Goal: Task Accomplishment & Management: Manage account settings

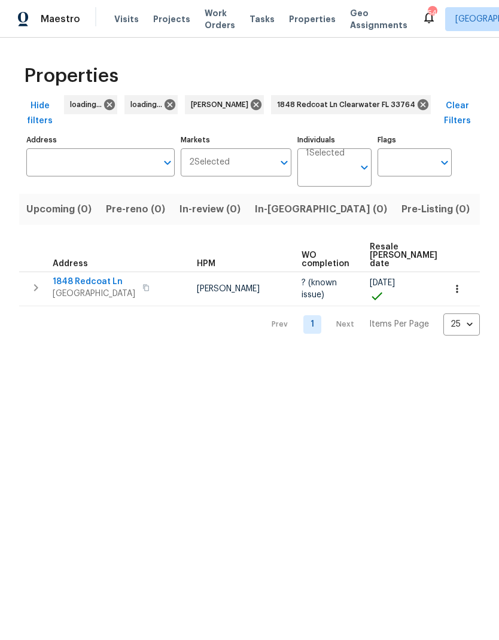
type input "1848 Redcoat Ln Clearwater FL 33764"
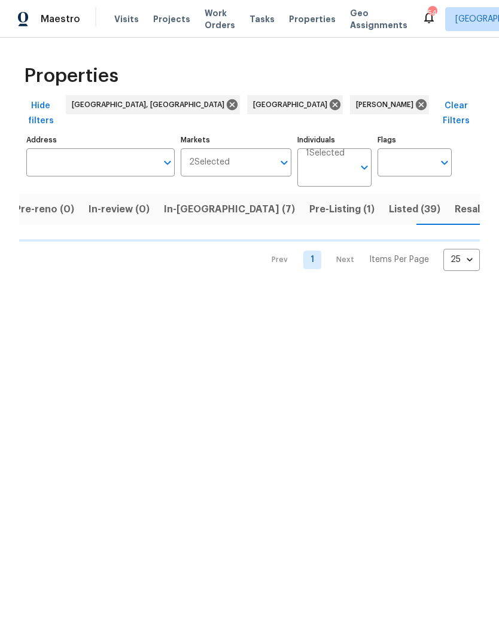
scroll to position [0, 92]
click at [63, 159] on input "Address" at bounding box center [91, 162] width 130 height 28
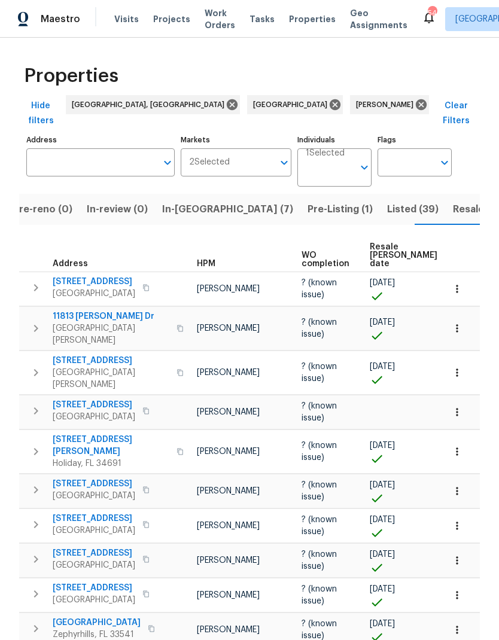
click at [56, 148] on input "Address" at bounding box center [91, 162] width 130 height 28
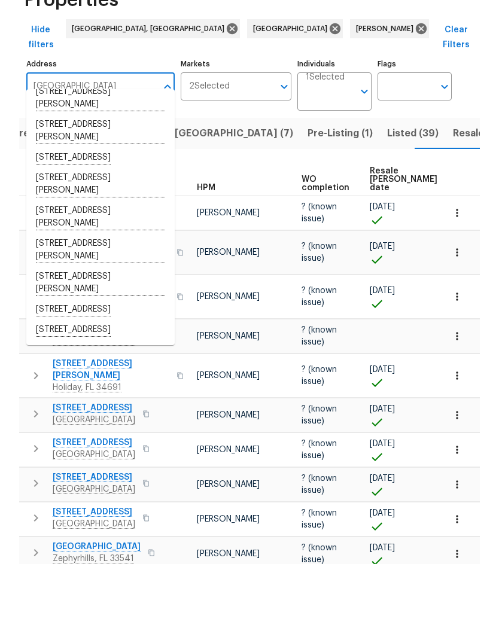
scroll to position [48, 0]
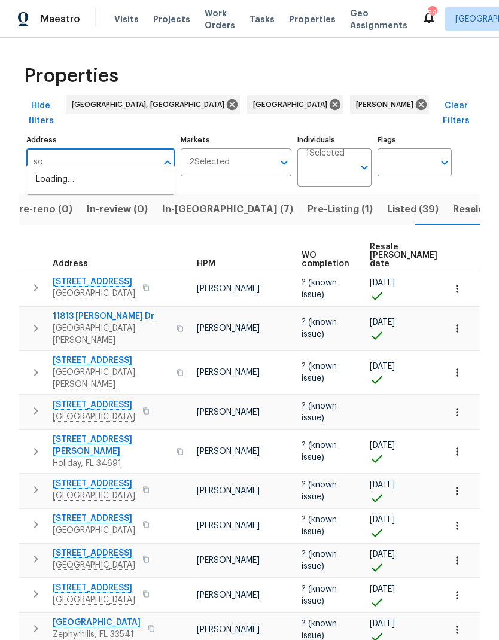
type input "s"
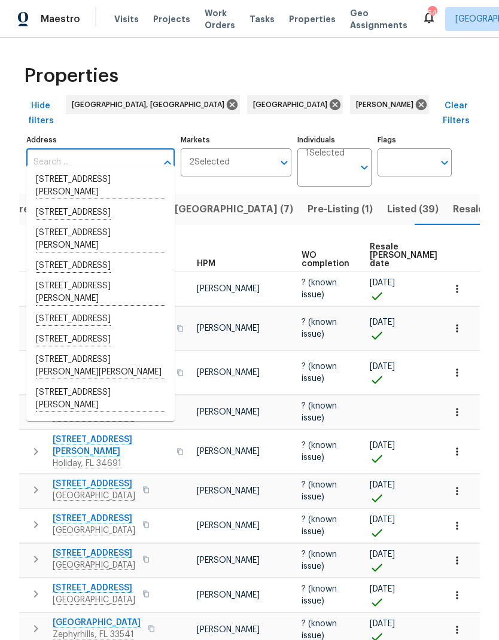
click at [50, 148] on input "Address" at bounding box center [91, 162] width 130 height 28
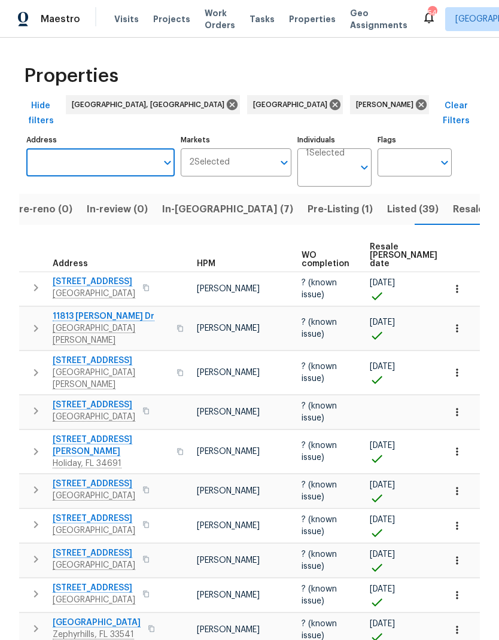
paste input "[STREET_ADDRESS][PERSON_NAME]"
type input "[STREET_ADDRESS][PERSON_NAME]"
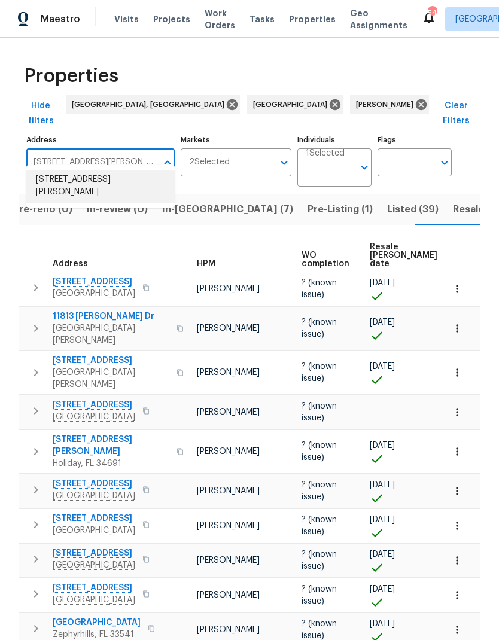
click at [55, 170] on li "4552 Somerset Pl New Port Richey FL 34652" at bounding box center [100, 186] width 148 height 33
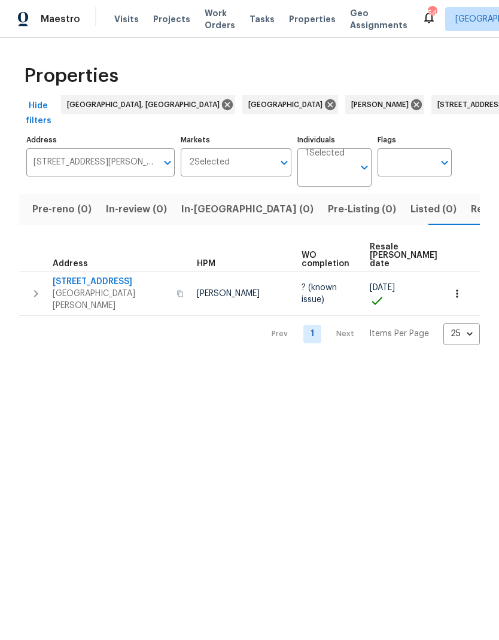
scroll to position [0, 74]
click at [65, 291] on span "New Port Richey, FL 34652" at bounding box center [111, 300] width 117 height 24
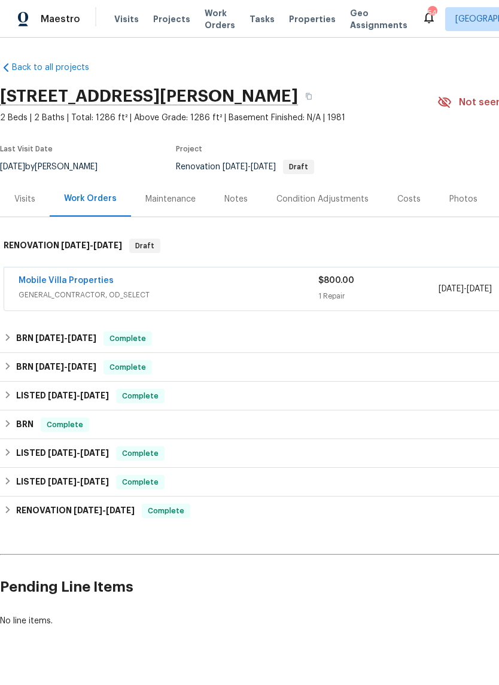
click at [34, 282] on link "Mobile Villa Properties" at bounding box center [66, 280] width 95 height 8
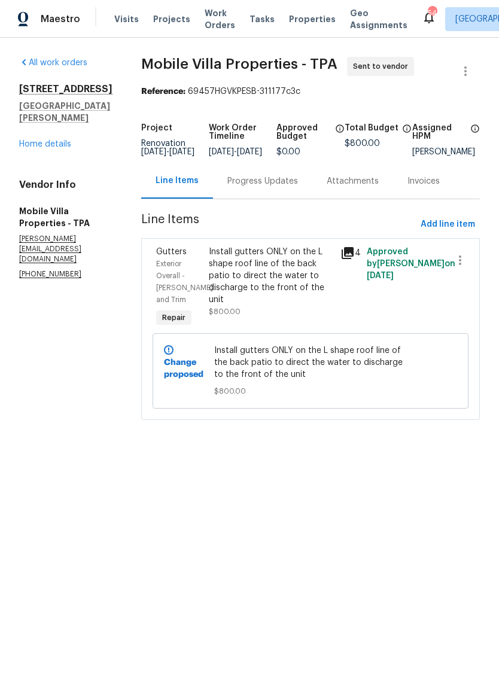
click at [219, 296] on div "Install gutters ONLY on the L shape roof line of the back patio to direct the w…" at bounding box center [271, 276] width 124 height 60
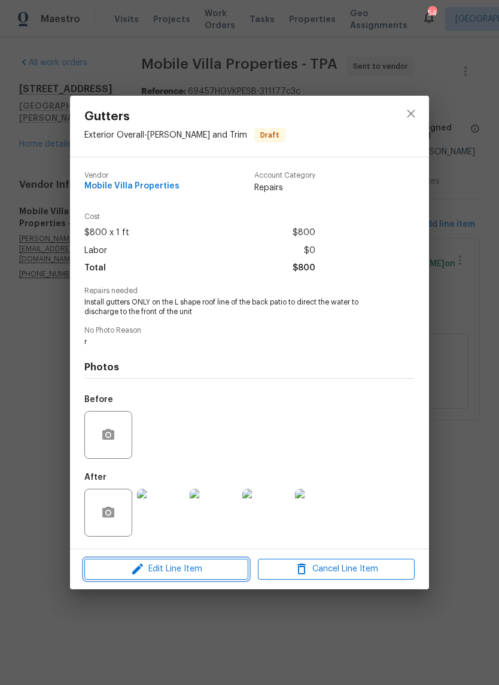
click at [122, 568] on span "Edit Line Item" at bounding box center [166, 569] width 157 height 15
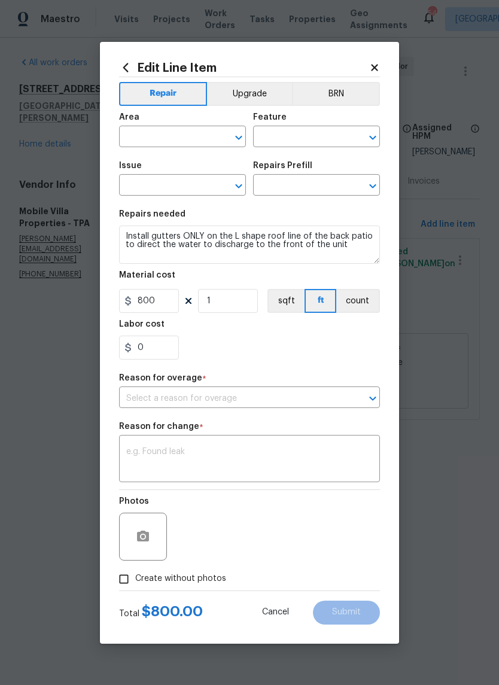
type input "Exterior Overall"
type input "Eaves and Trim"
type input "Gutters"
type input "Gutter Repair (Aluminum) $9.86"
type input "Additional work is required beyond the listed scope"
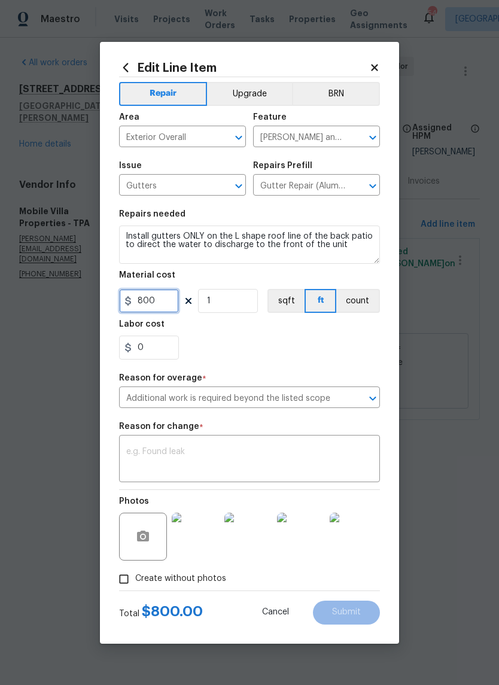
click at [152, 305] on input "800" at bounding box center [149, 301] width 60 height 24
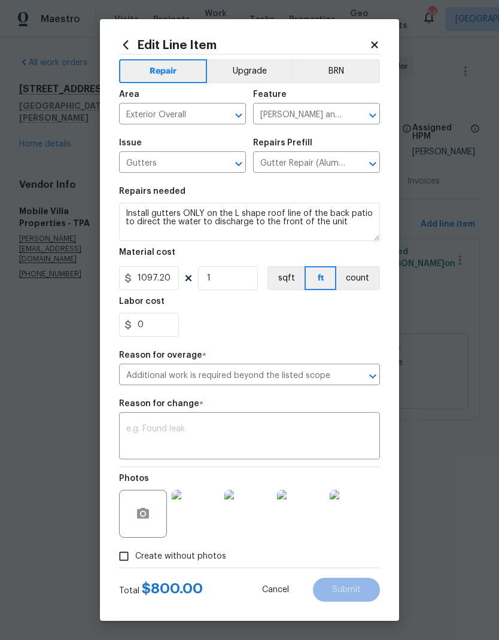
click at [145, 439] on textarea at bounding box center [249, 437] width 246 height 25
type input "1097.2"
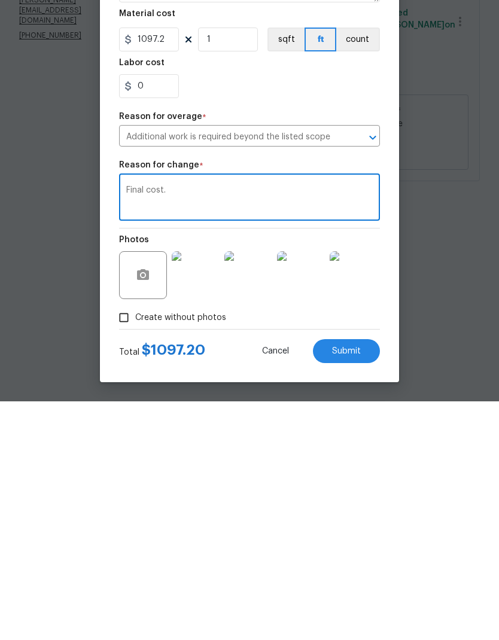
type textarea "Final cost."
click at [355, 586] on span "Submit" at bounding box center [346, 590] width 29 height 9
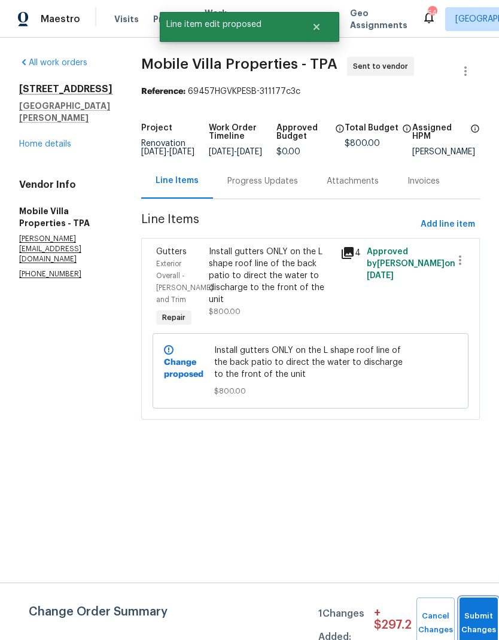
click at [471, 611] on button "Submit Changes" at bounding box center [478, 623] width 38 height 51
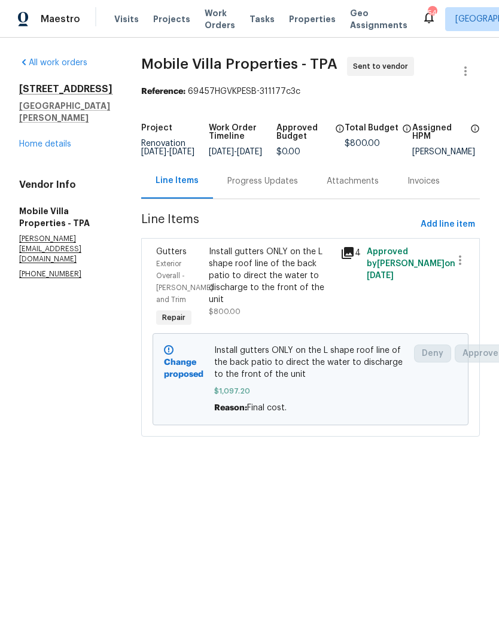
click at [34, 148] on link "Home details" at bounding box center [45, 144] width 52 height 8
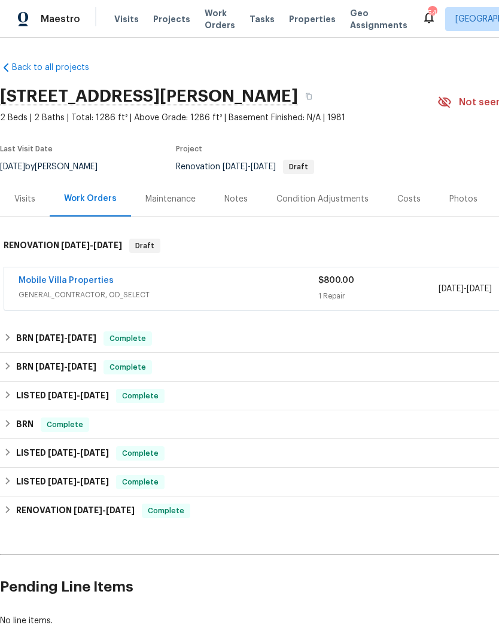
click at [20, 197] on div "Visits" at bounding box center [24, 199] width 21 height 12
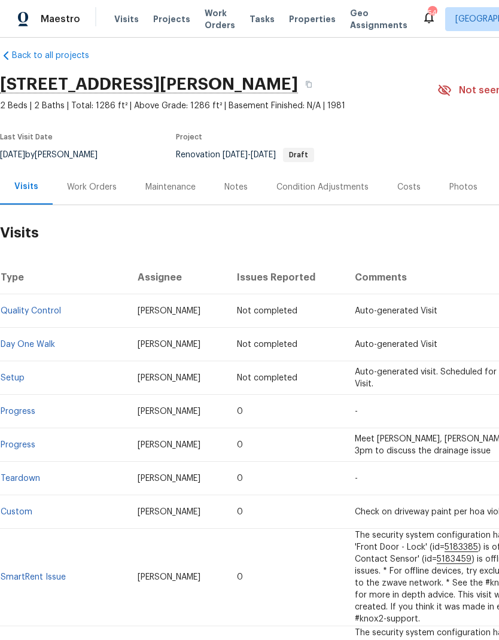
scroll to position [11, 0]
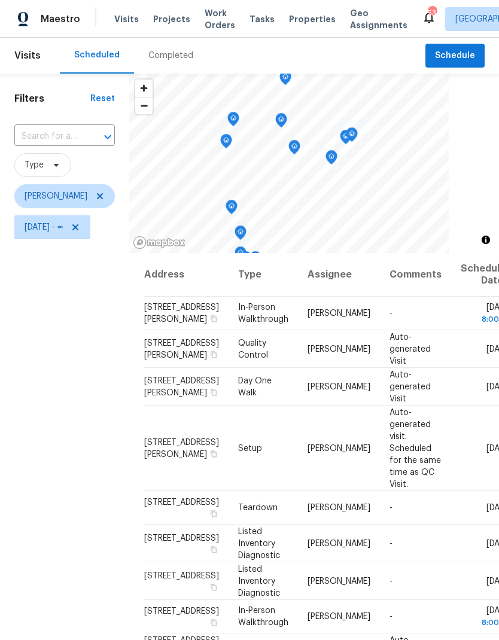
click at [45, 136] on input "text" at bounding box center [47, 136] width 67 height 19
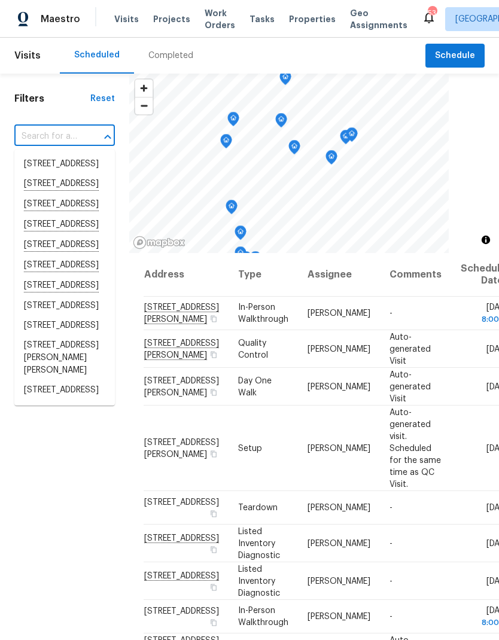
click at [35, 74] on div "Filters Reset ​ Type [PERSON_NAME] [DATE] - ∞" at bounding box center [64, 420] width 129 height 692
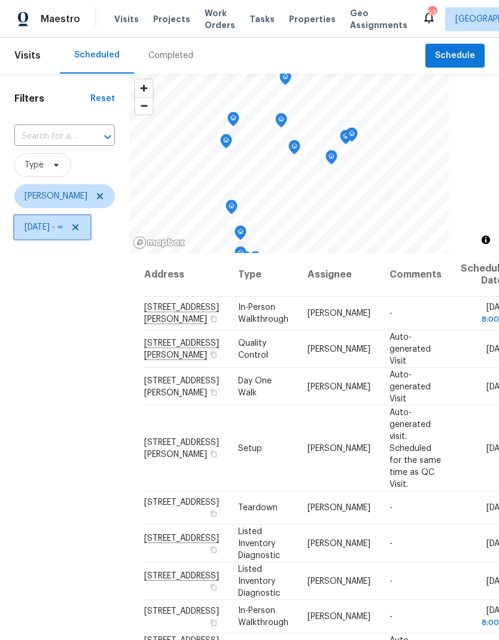
click at [80, 225] on icon at bounding box center [76, 228] width 10 height 10
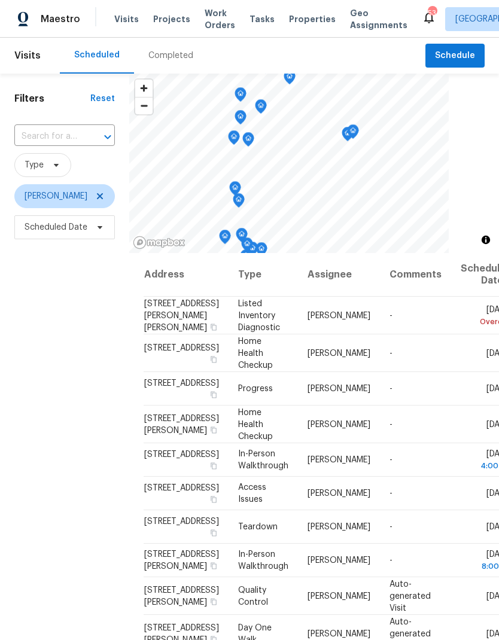
click at [38, 136] on input "text" at bounding box center [47, 136] width 67 height 19
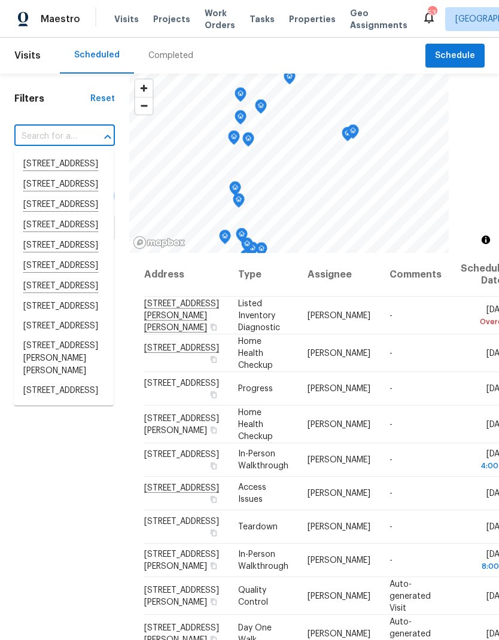
paste input "[STREET_ADDRESS][PERSON_NAME]"
type input "[STREET_ADDRESS][PERSON_NAME]"
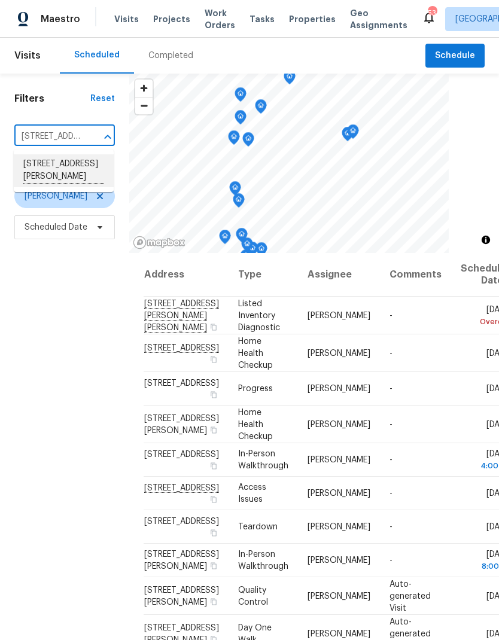
click at [40, 171] on li "[STREET_ADDRESS][PERSON_NAME]" at bounding box center [64, 170] width 100 height 33
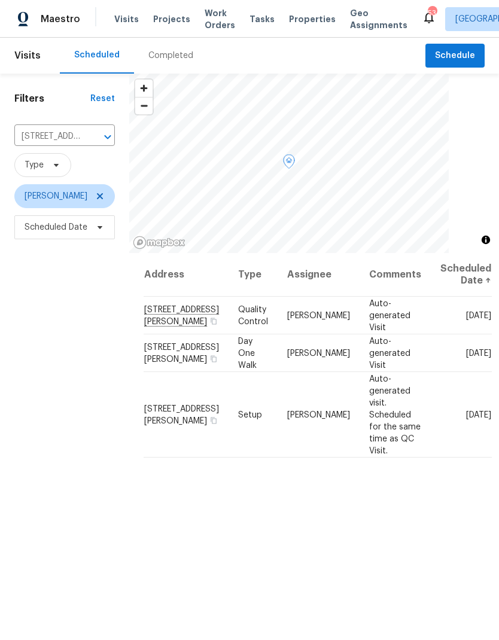
click at [0, 0] on icon at bounding box center [0, 0] width 0 height 0
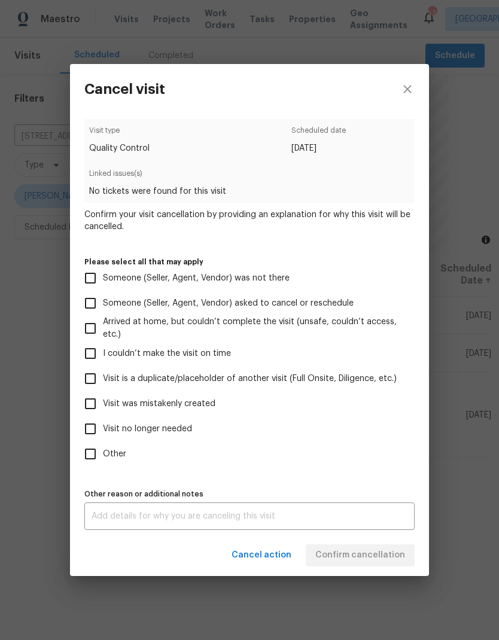
click at [93, 430] on input "Visit no longer needed" at bounding box center [90, 428] width 25 height 25
checkbox input "true"
click at [358, 519] on textarea at bounding box center [250, 516] width 316 height 8
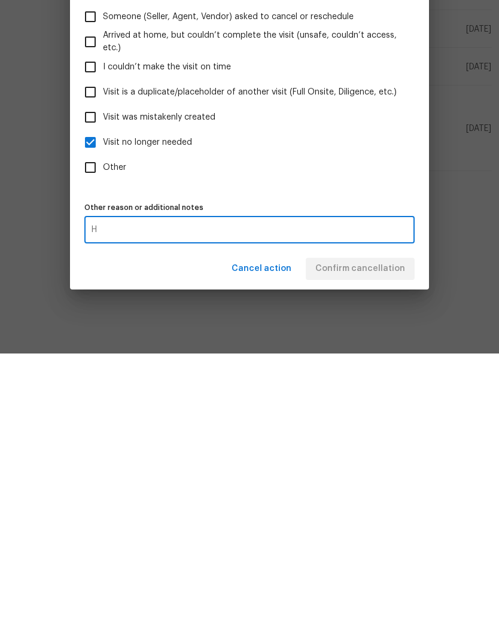
scroll to position [48, 0]
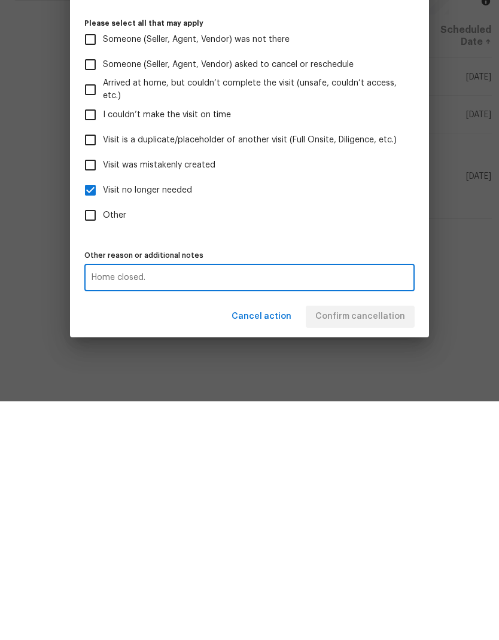
click at [107, 512] on textarea "Home closed." at bounding box center [250, 516] width 316 height 8
click at [112, 512] on textarea "Home closed." at bounding box center [250, 516] width 316 height 8
type textarea "Home closed."
click at [117, 503] on div "Home closed. x Other reason or additional notes" at bounding box center [249, 517] width 330 height 28
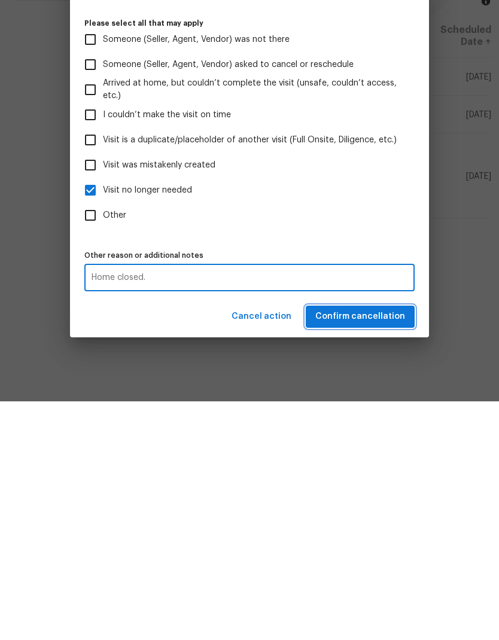
click at [378, 548] on span "Confirm cancellation" at bounding box center [360, 555] width 90 height 15
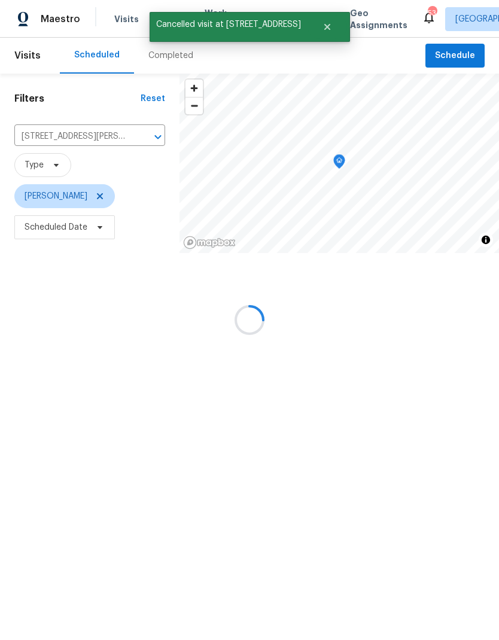
scroll to position [0, 0]
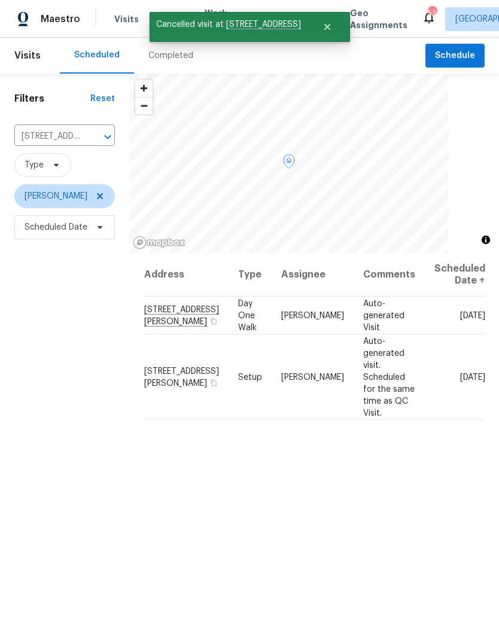
click at [0, 0] on icon at bounding box center [0, 0] width 0 height 0
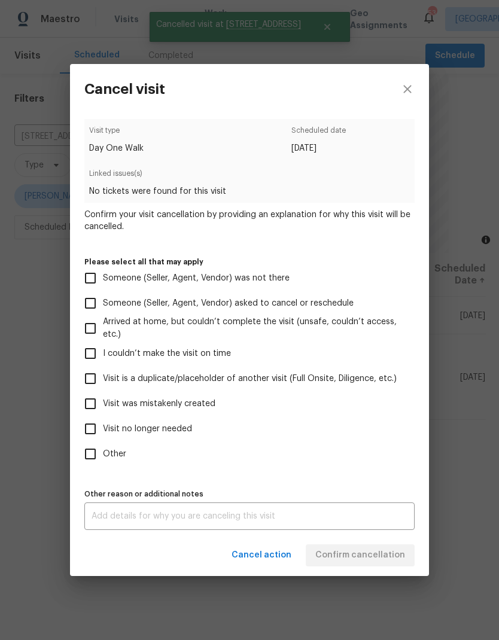
click at [93, 430] on input "Visit no longer needed" at bounding box center [90, 428] width 25 height 25
checkbox input "true"
click at [102, 520] on textarea at bounding box center [250, 516] width 316 height 8
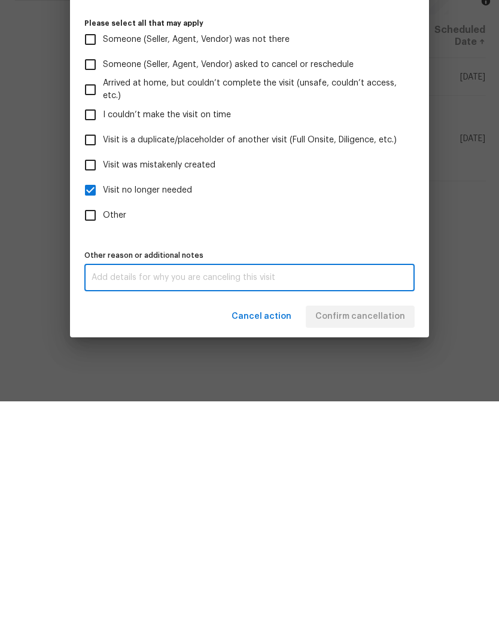
click at [101, 503] on div "x Other reason or additional notes" at bounding box center [249, 517] width 330 height 28
click at [102, 512] on textarea at bounding box center [250, 516] width 316 height 8
paste textarea "Home closed."
type textarea "Home closed."
click at [96, 416] on input "Visit no longer needed" at bounding box center [90, 428] width 25 height 25
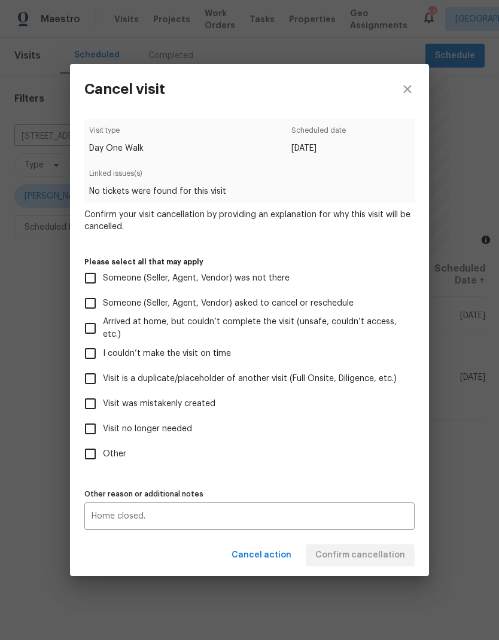
click at [90, 430] on input "Visit no longer needed" at bounding box center [90, 428] width 25 height 25
checkbox input "true"
click at [394, 563] on span "Confirm cancellation" at bounding box center [360, 555] width 90 height 15
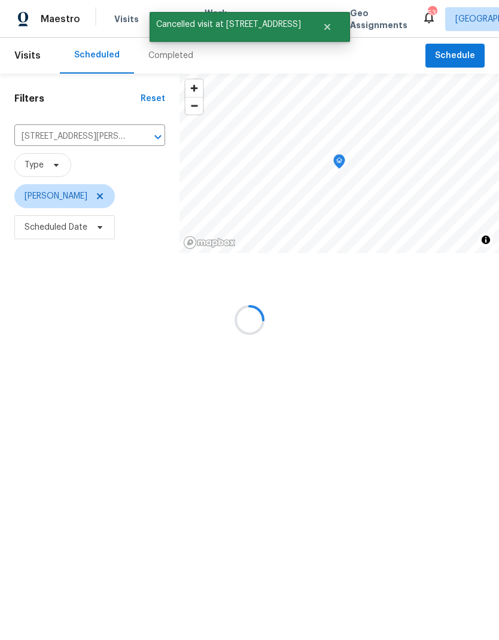
scroll to position [0, 0]
